Goal: Task Accomplishment & Management: Manage account settings

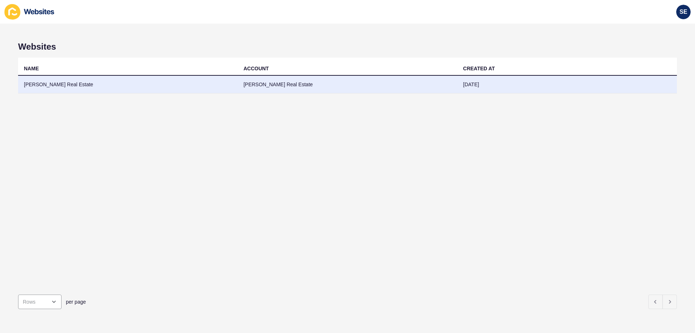
click at [45, 85] on td "[PERSON_NAME] Real Estate" at bounding box center [128, 85] width 220 height 18
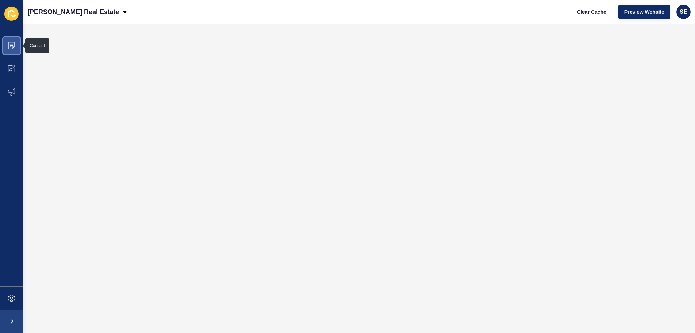
click at [17, 45] on span at bounding box center [11, 45] width 23 height 23
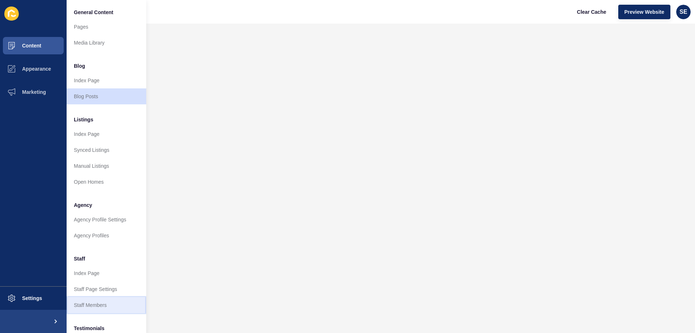
click at [91, 303] on link "Staff Members" at bounding box center [107, 305] width 80 height 16
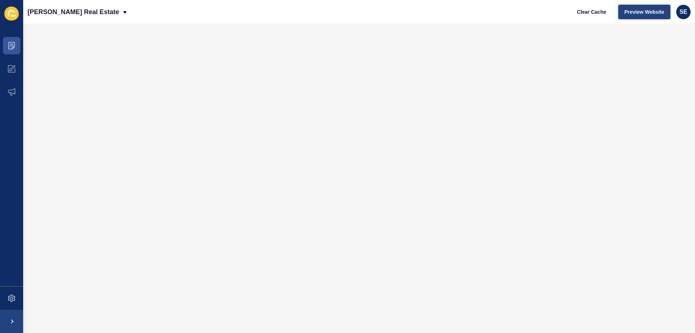
click at [631, 14] on span "Preview Website" at bounding box center [645, 11] width 40 height 7
click at [684, 9] on span "SE" at bounding box center [684, 11] width 8 height 7
click at [654, 58] on link "Logout" at bounding box center [688, 61] width 96 height 16
